Goal: Task Accomplishment & Management: Manage account settings

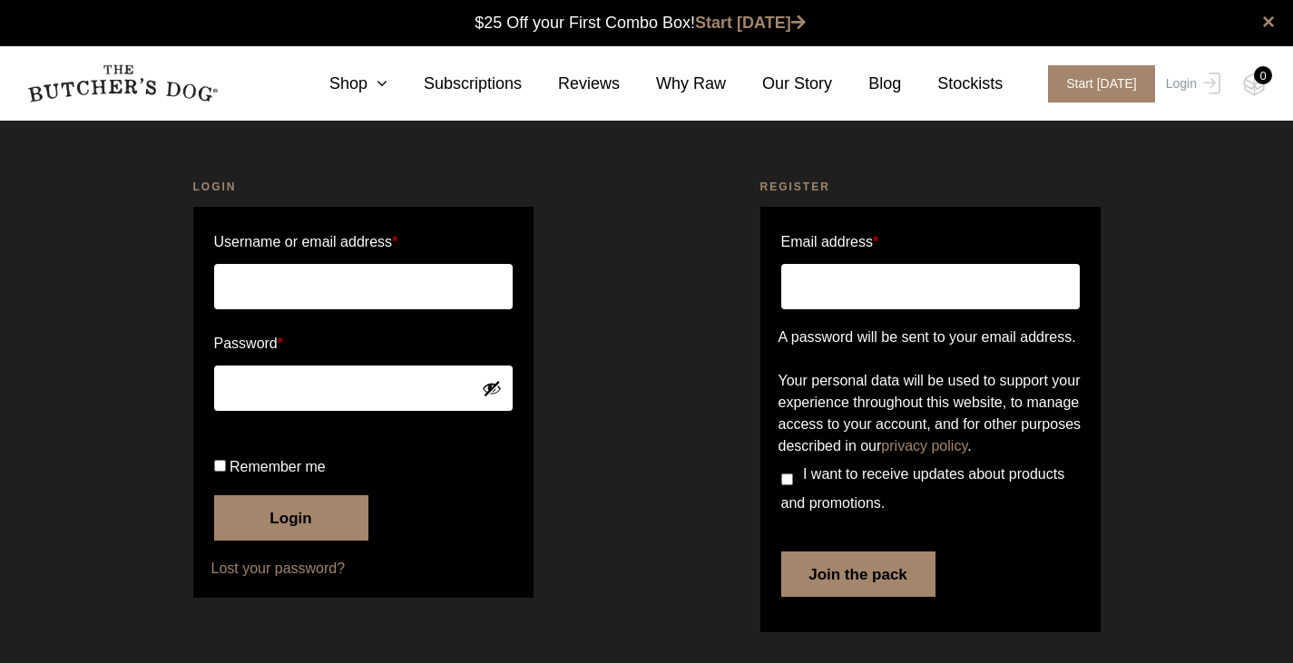
scroll to position [1, 0]
click at [417, 281] on input "Username or email address *" at bounding box center [363, 286] width 299 height 45
type input "pen.berman"
click at [293, 475] on span "Remember me" at bounding box center [278, 466] width 96 height 15
click at [226, 472] on input "Remember me" at bounding box center [220, 466] width 12 height 12
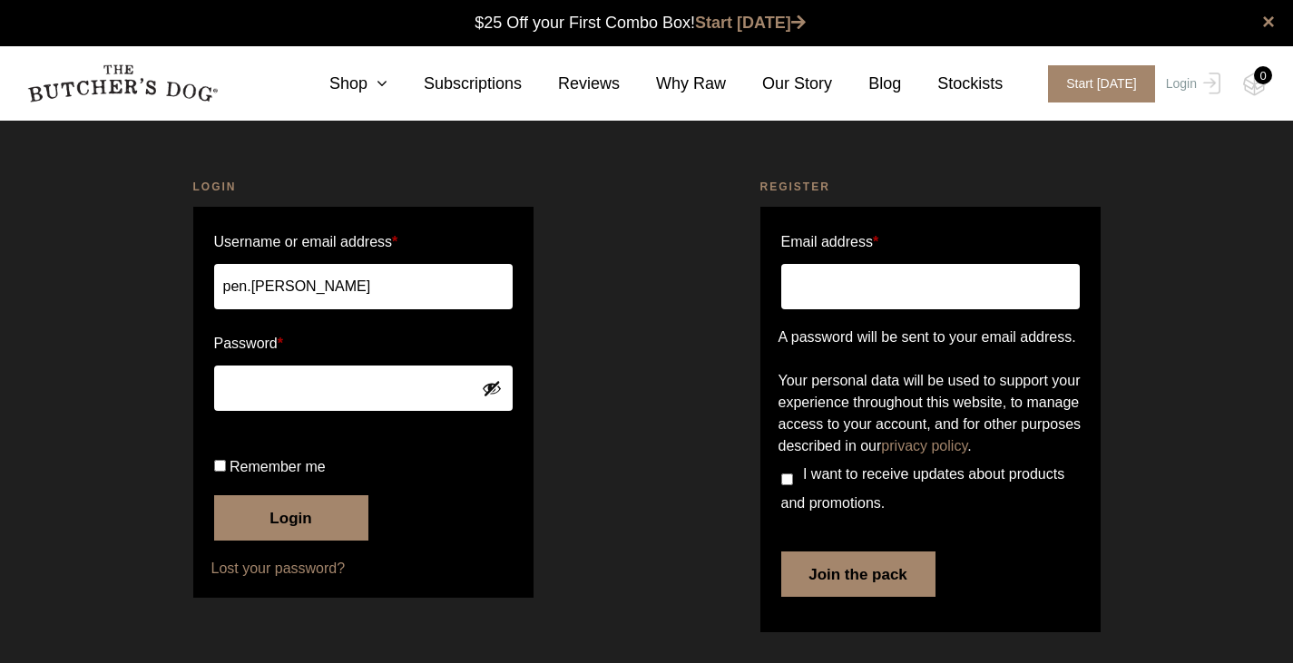
checkbox input "true"
click at [291, 541] on button "Login" at bounding box center [291, 517] width 154 height 45
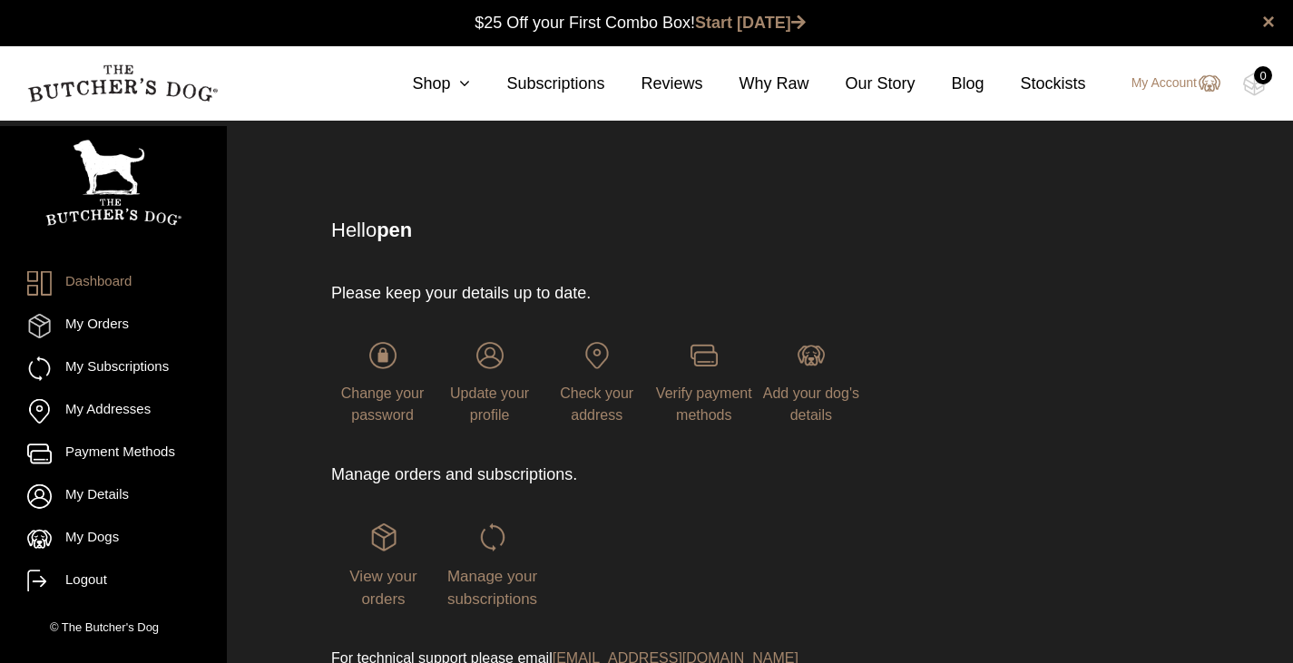
click at [496, 569] on span "Manage your subscriptions" at bounding box center [492, 588] width 90 height 41
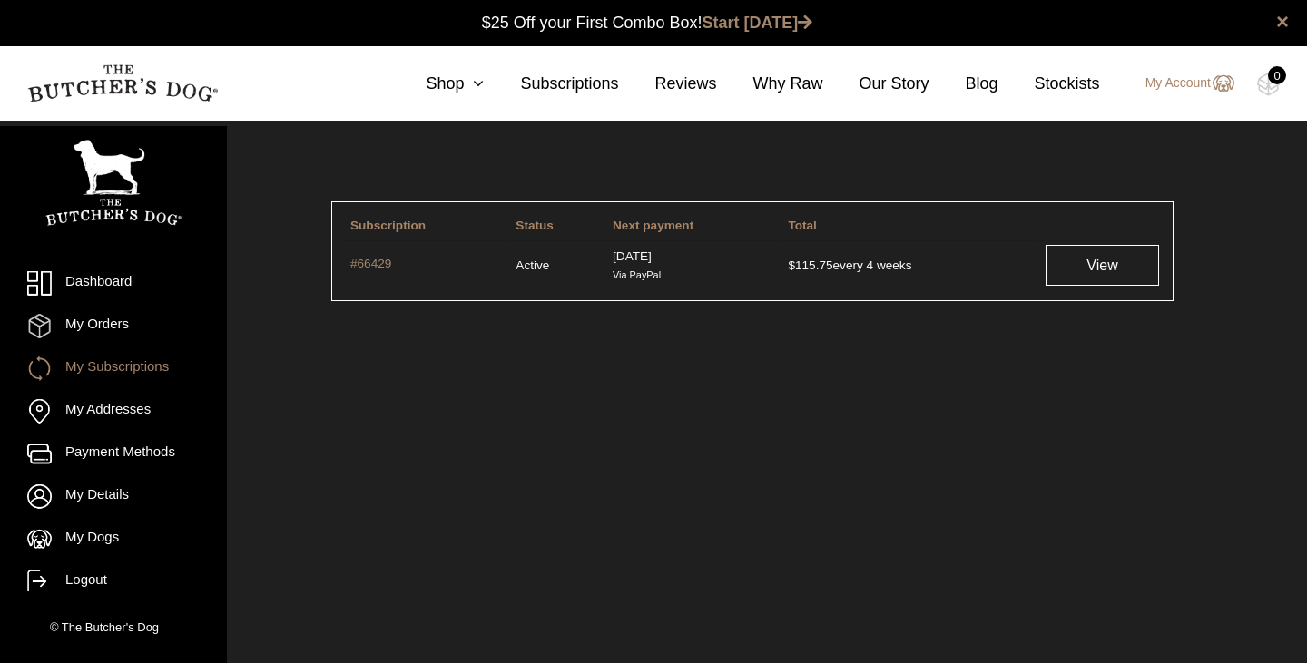
click at [1071, 270] on link "View" at bounding box center [1101, 265] width 113 height 41
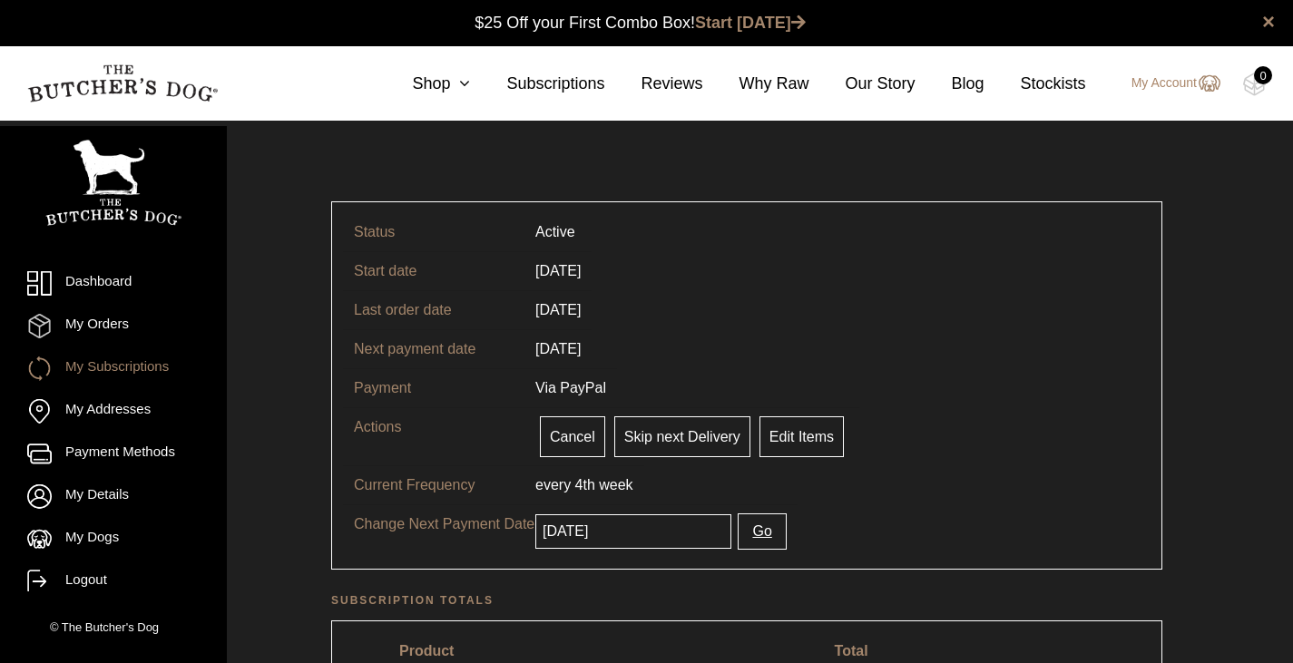
click at [643, 528] on input "[DATE]" at bounding box center [633, 532] width 196 height 34
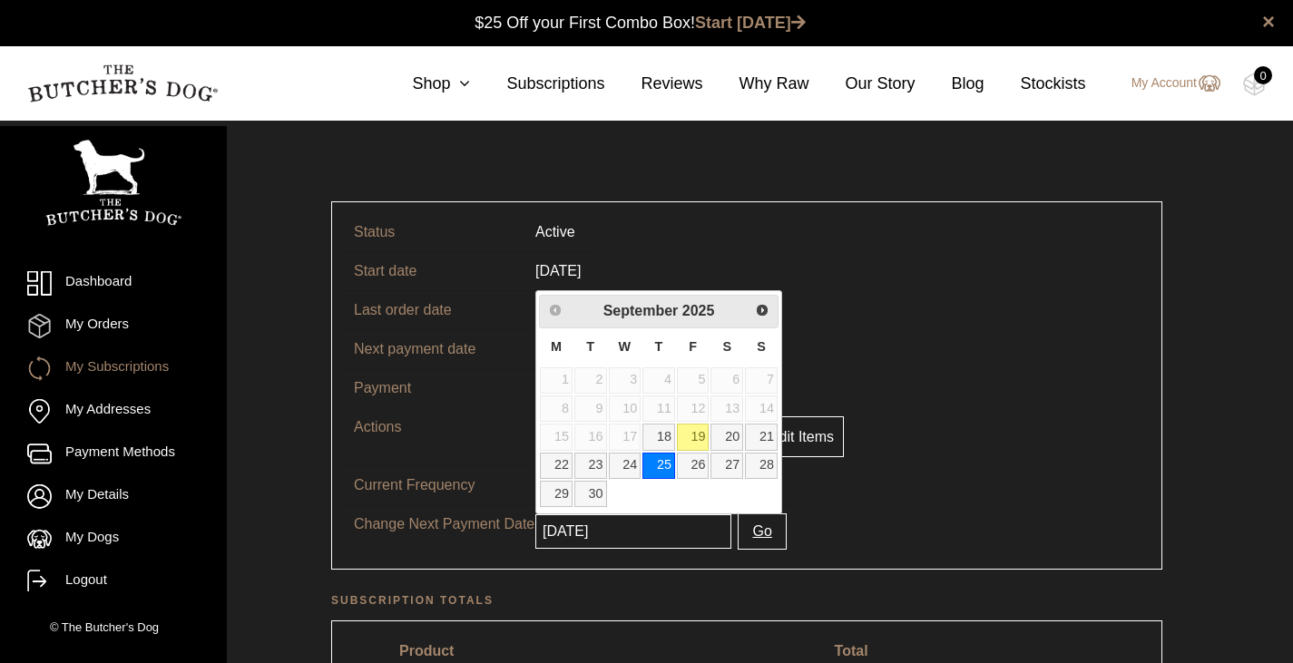
click at [700, 435] on link "19" at bounding box center [693, 437] width 33 height 26
type input "2025-09-19"
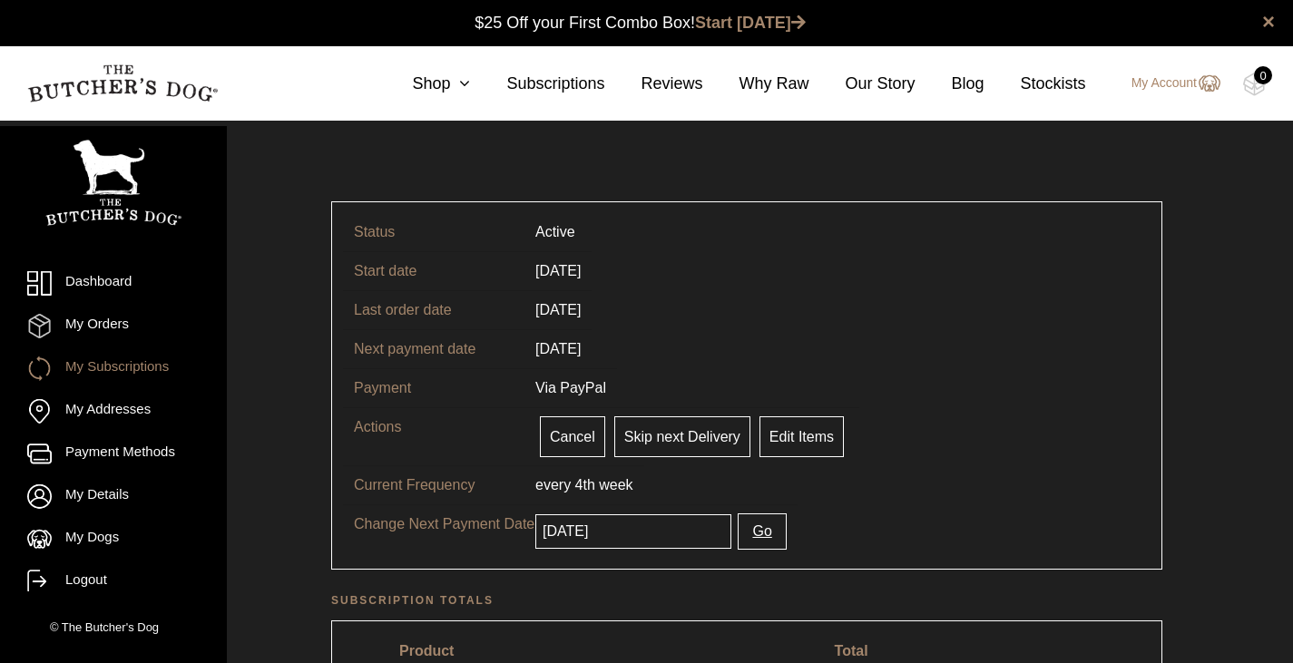
click at [744, 530] on button "Go" at bounding box center [762, 532] width 48 height 36
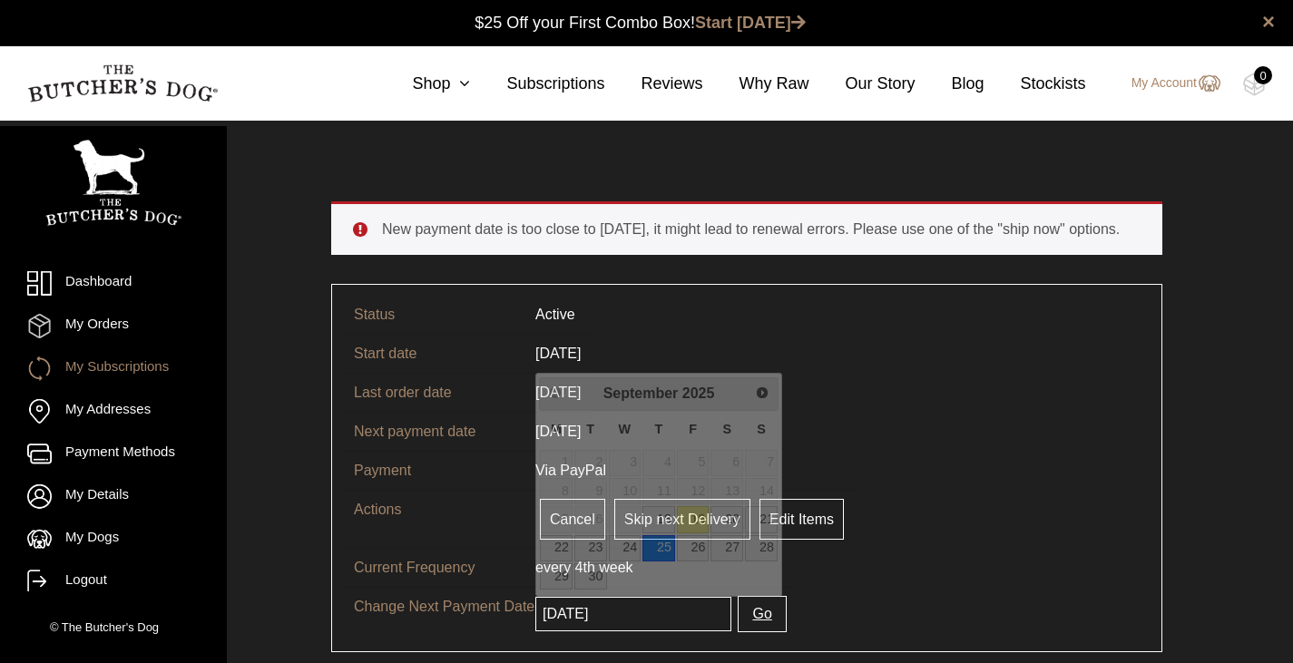
click at [659, 610] on input "[DATE]" at bounding box center [633, 614] width 196 height 34
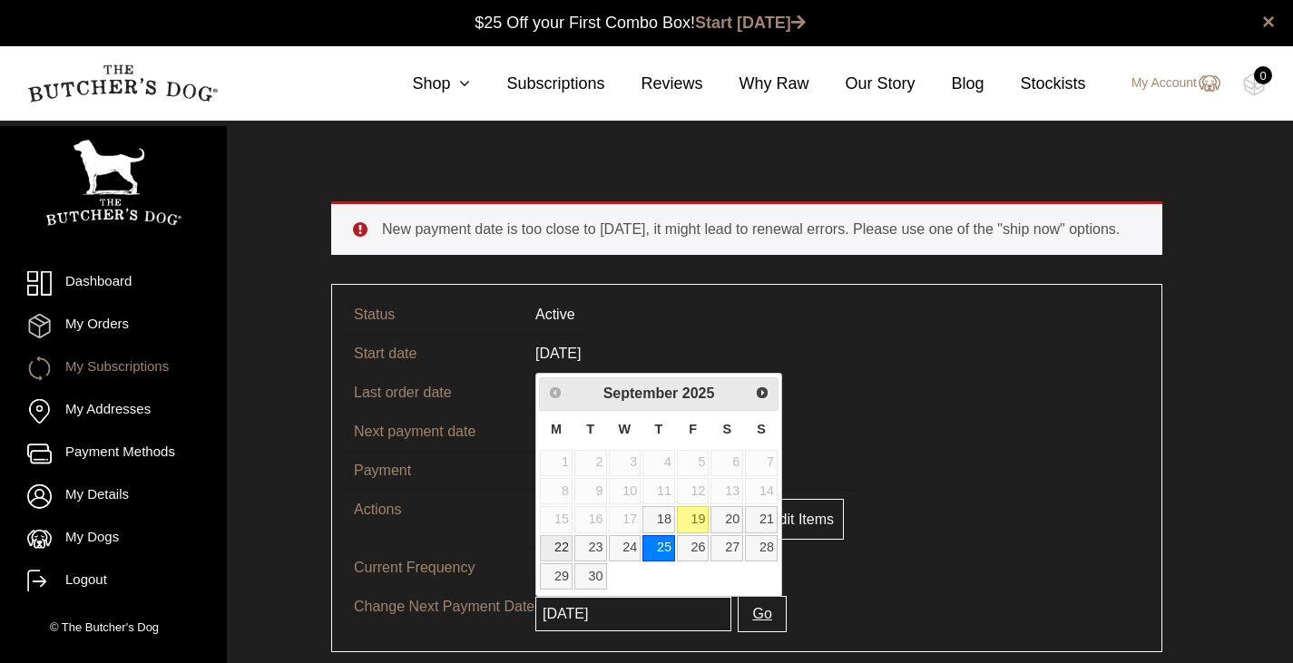
click at [554, 540] on link "22" at bounding box center [556, 548] width 33 height 26
type input "[DATE]"
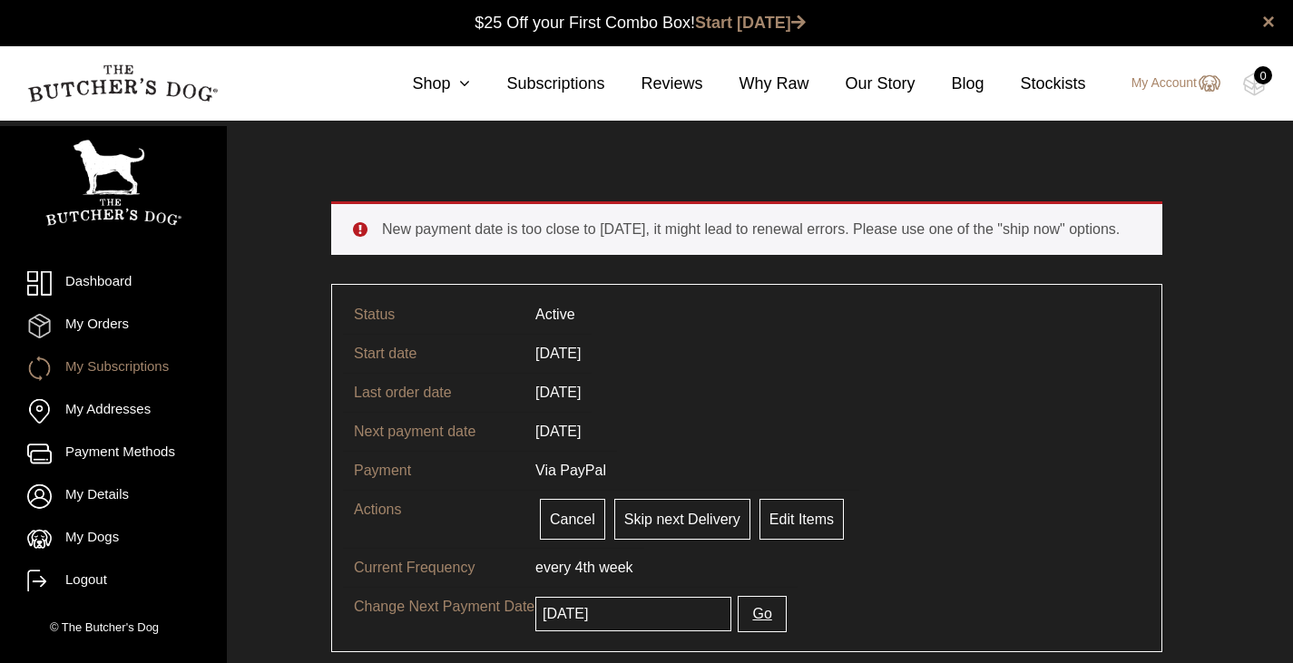
click at [741, 620] on button "Go" at bounding box center [762, 614] width 48 height 36
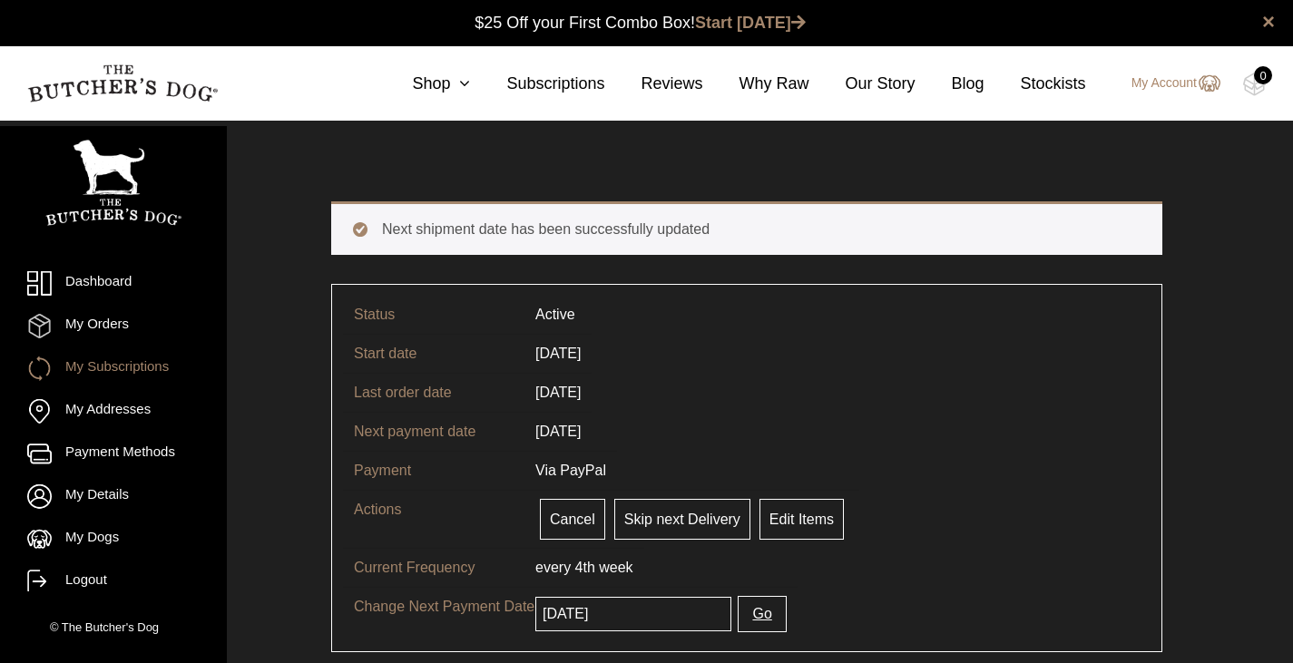
click at [747, 614] on button "Go" at bounding box center [762, 614] width 48 height 36
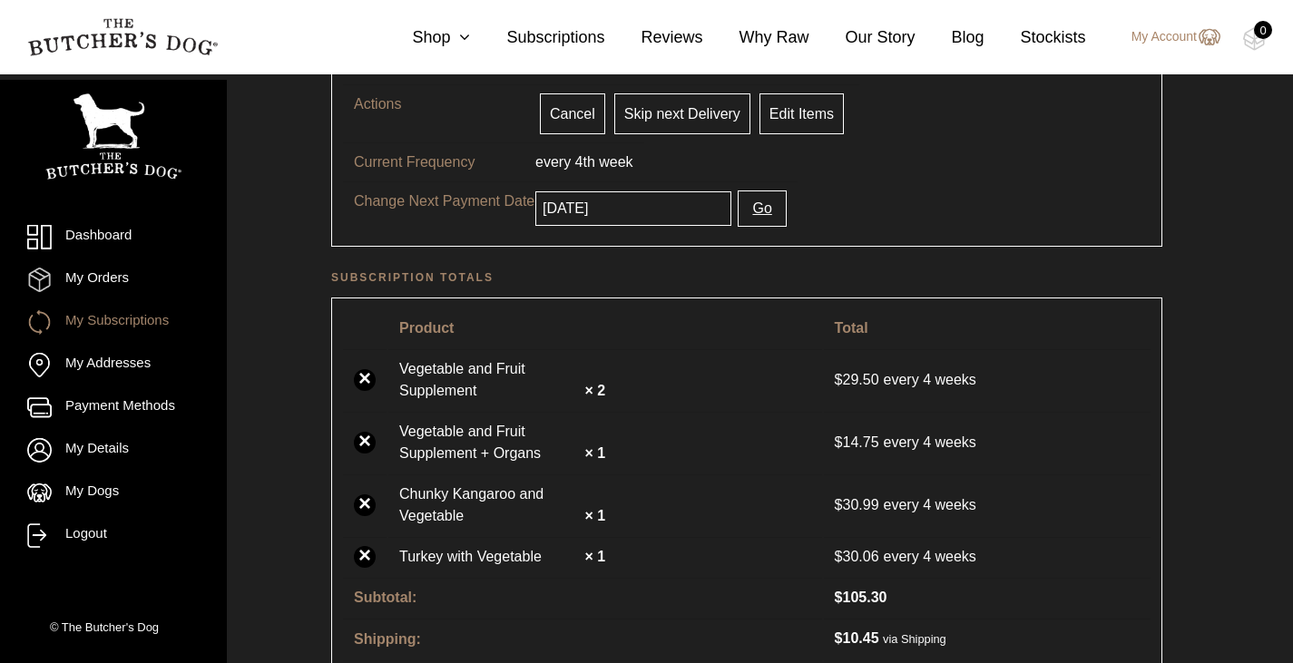
scroll to position [324, 0]
click at [901, 525] on td "$ 30.99 every 4 weeks" at bounding box center [987, 504] width 327 height 61
